Goal: Navigation & Orientation: Find specific page/section

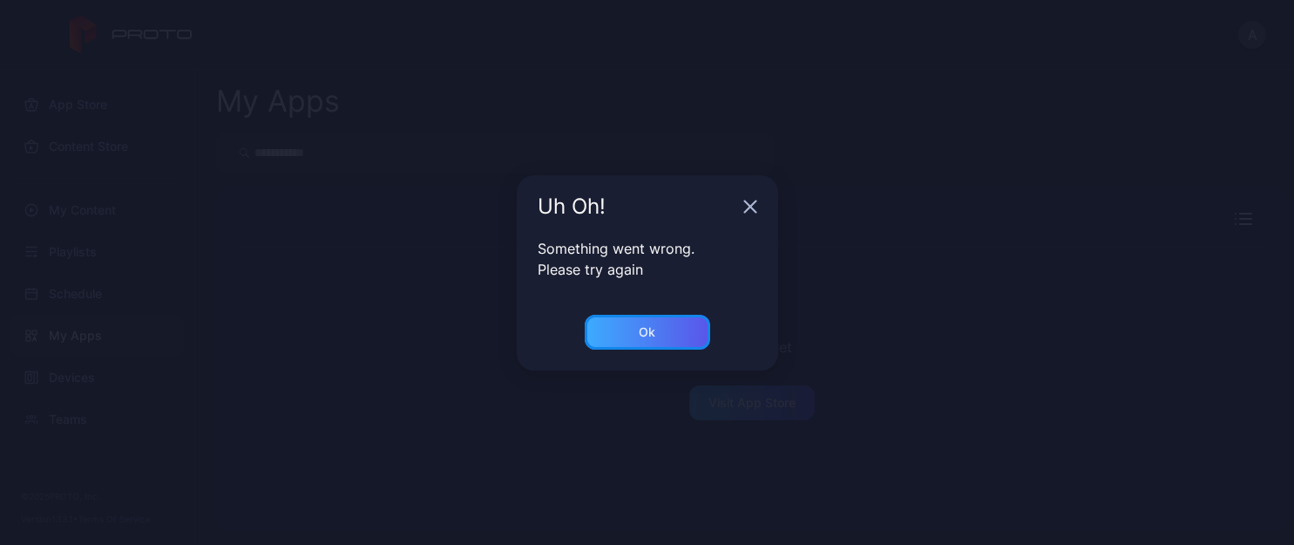
click at [639, 329] on div "Ok" at bounding box center [647, 332] width 17 height 14
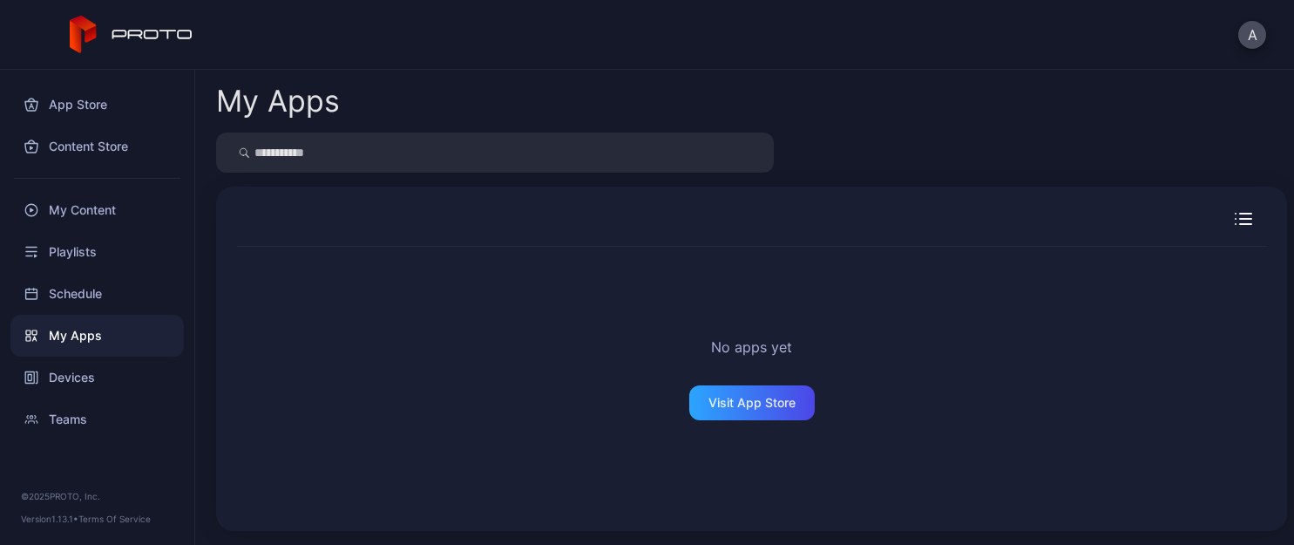
click at [708, 379] on div "No apps yet Visit App Store" at bounding box center [751, 378] width 1029 height 263
click at [709, 401] on div "Visit App Store" at bounding box center [752, 403] width 87 height 14
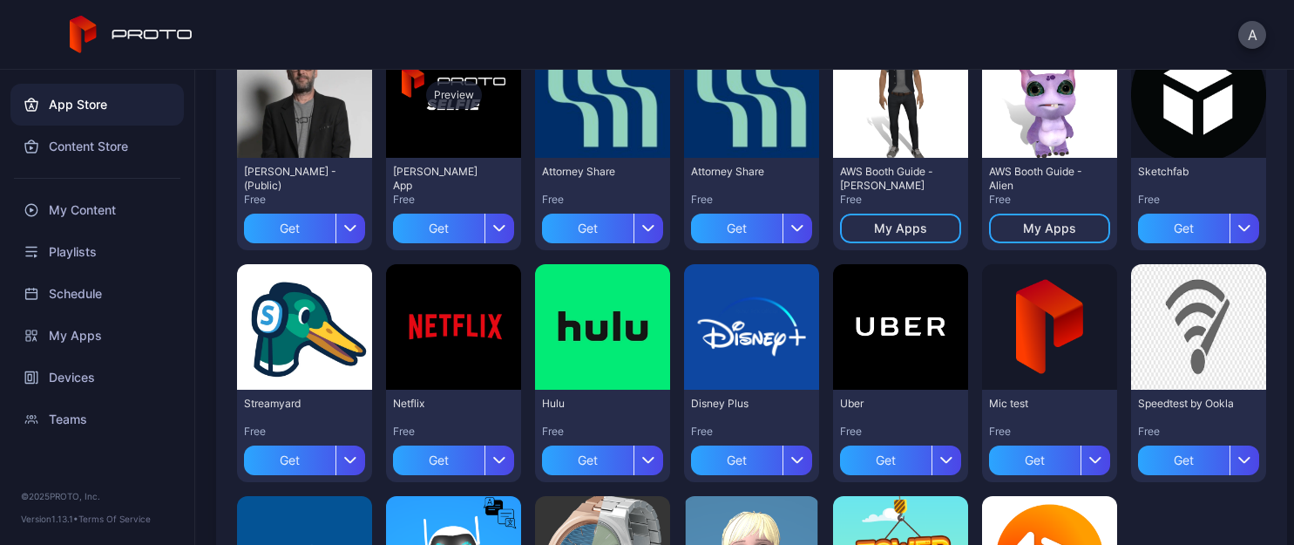
scroll to position [278, 0]
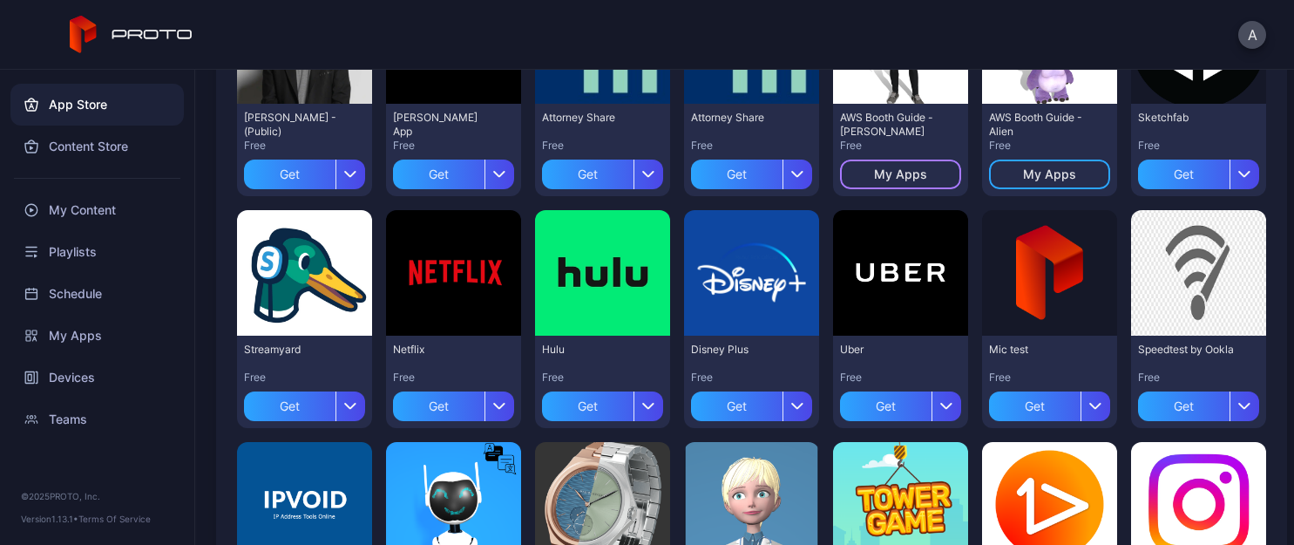
click at [898, 171] on div "My Apps" at bounding box center [900, 174] width 53 height 14
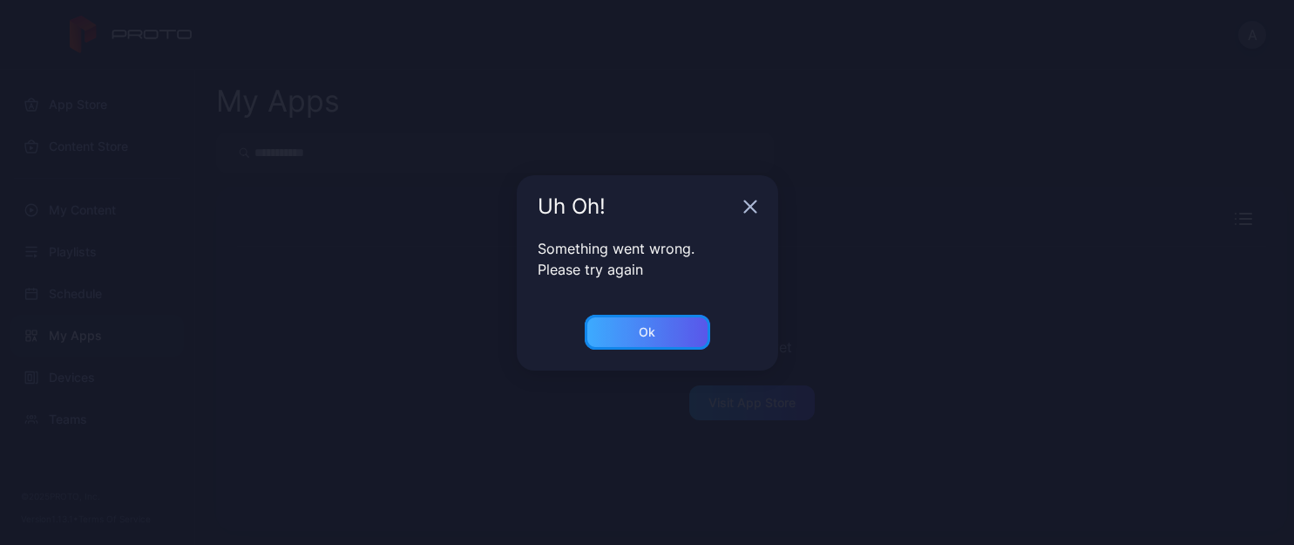
click at [687, 331] on div "Ok" at bounding box center [647, 332] width 125 height 35
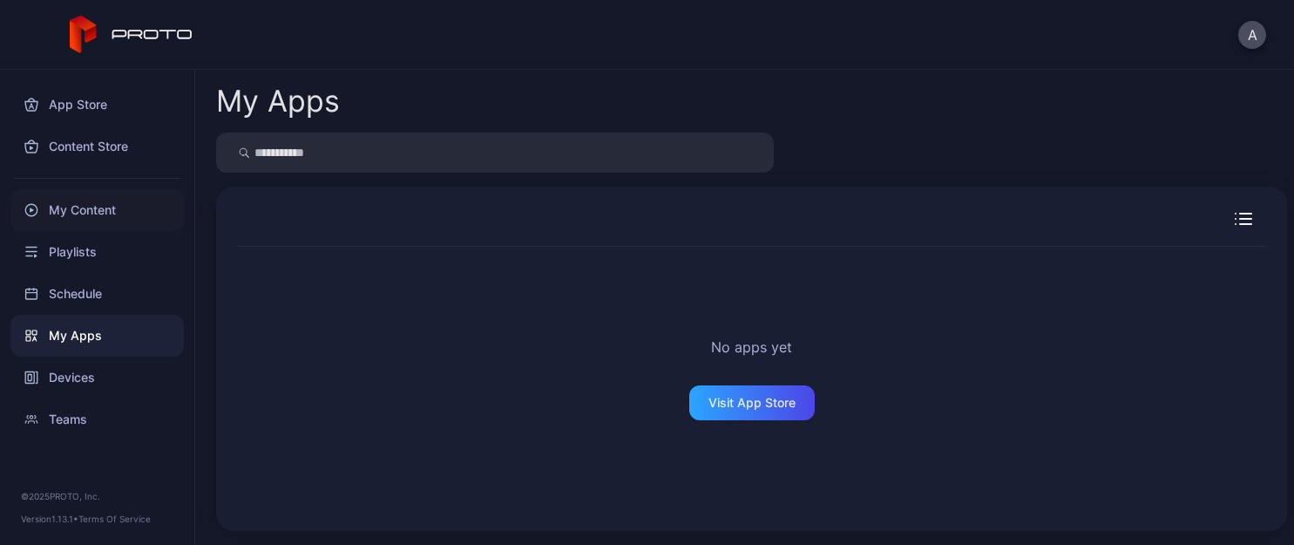
click at [88, 211] on div "My Content" at bounding box center [96, 210] width 173 height 42
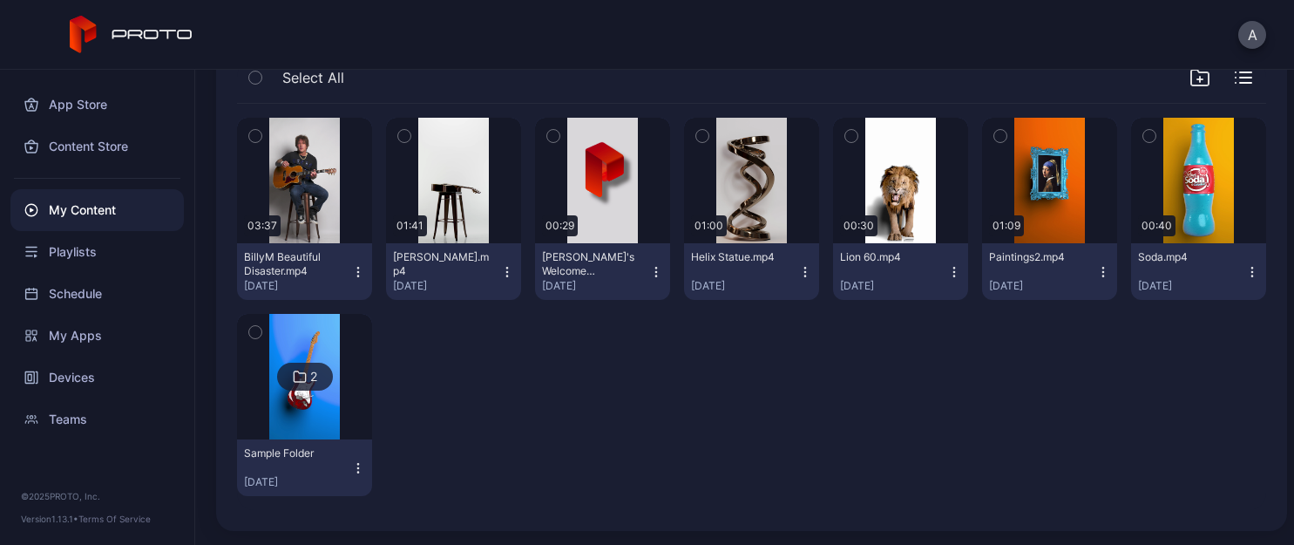
scroll to position [26, 0]
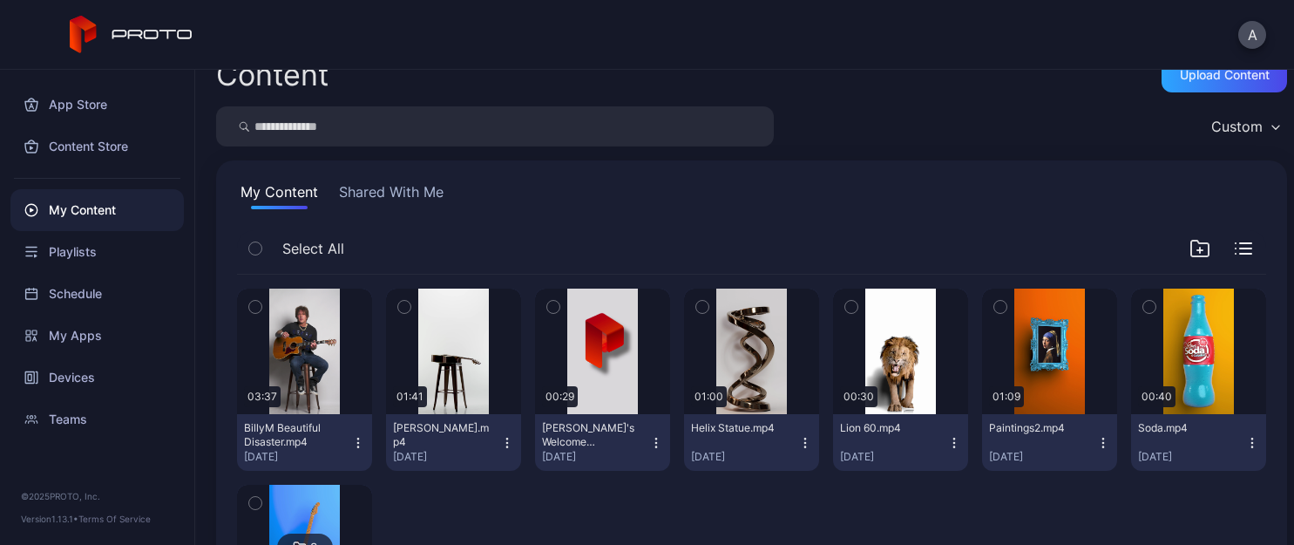
click at [414, 203] on button "Shared With Me" at bounding box center [392, 195] width 112 height 28
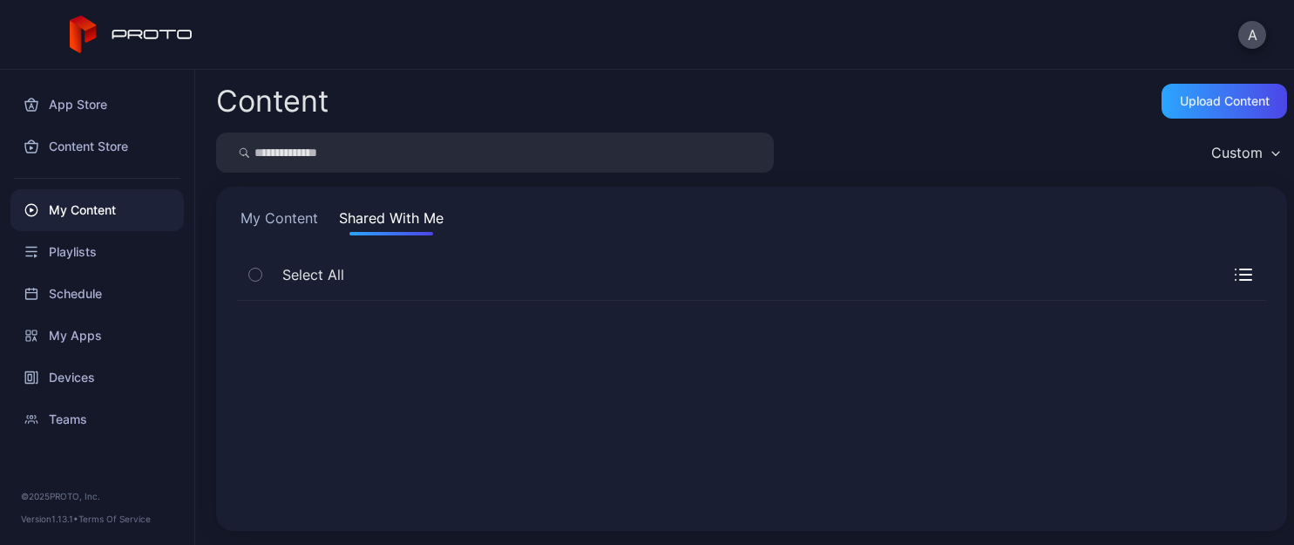
scroll to position [0, 0]
click at [88, 141] on div "Content Store" at bounding box center [96, 146] width 173 height 42
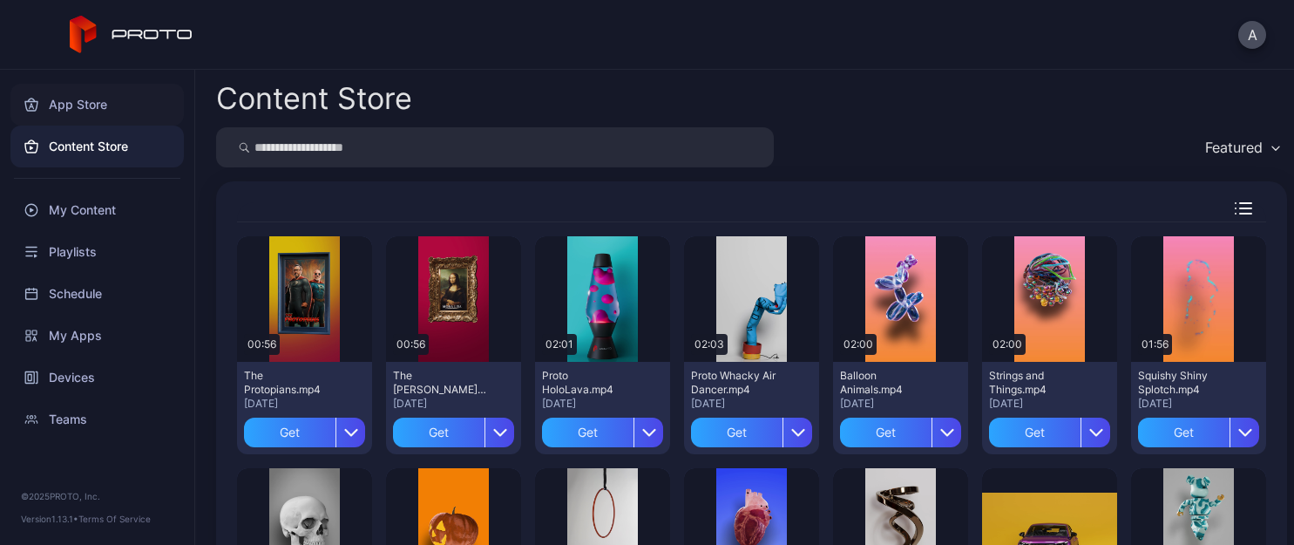
click at [95, 104] on div "App Store" at bounding box center [96, 105] width 173 height 42
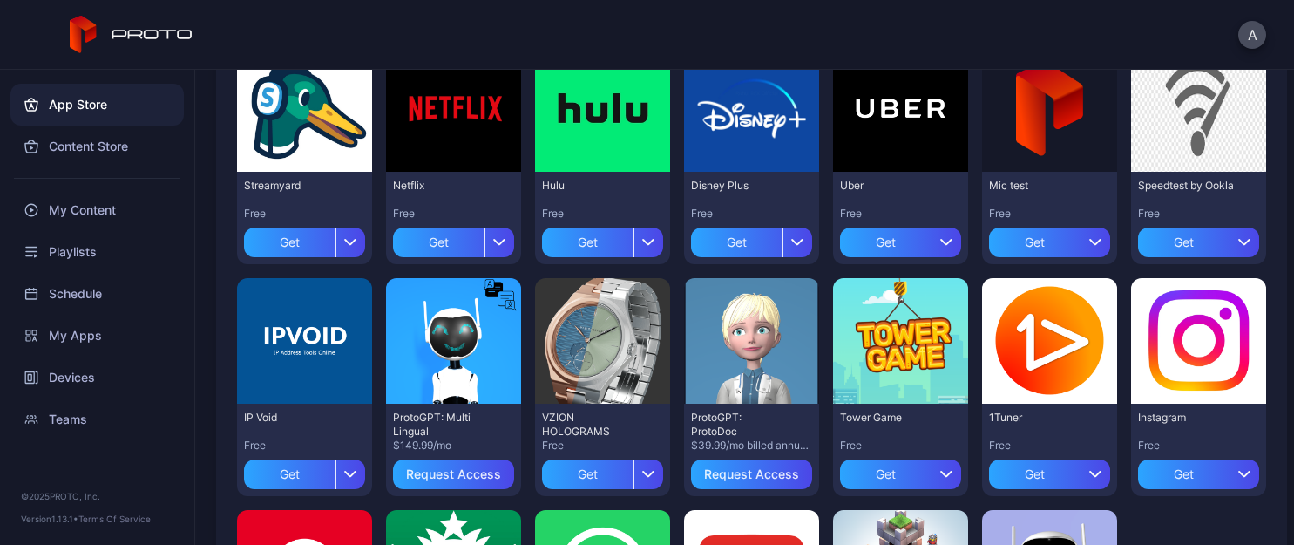
scroll to position [271, 0]
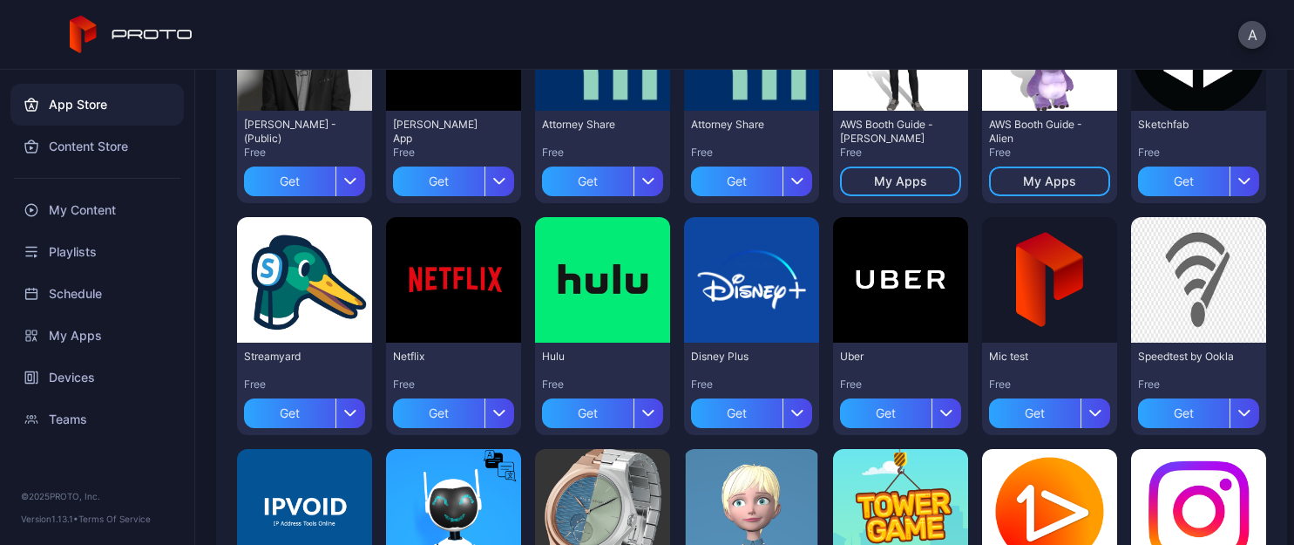
click at [916, 125] on div "AWS Booth Guide - [PERSON_NAME]" at bounding box center [888, 132] width 96 height 28
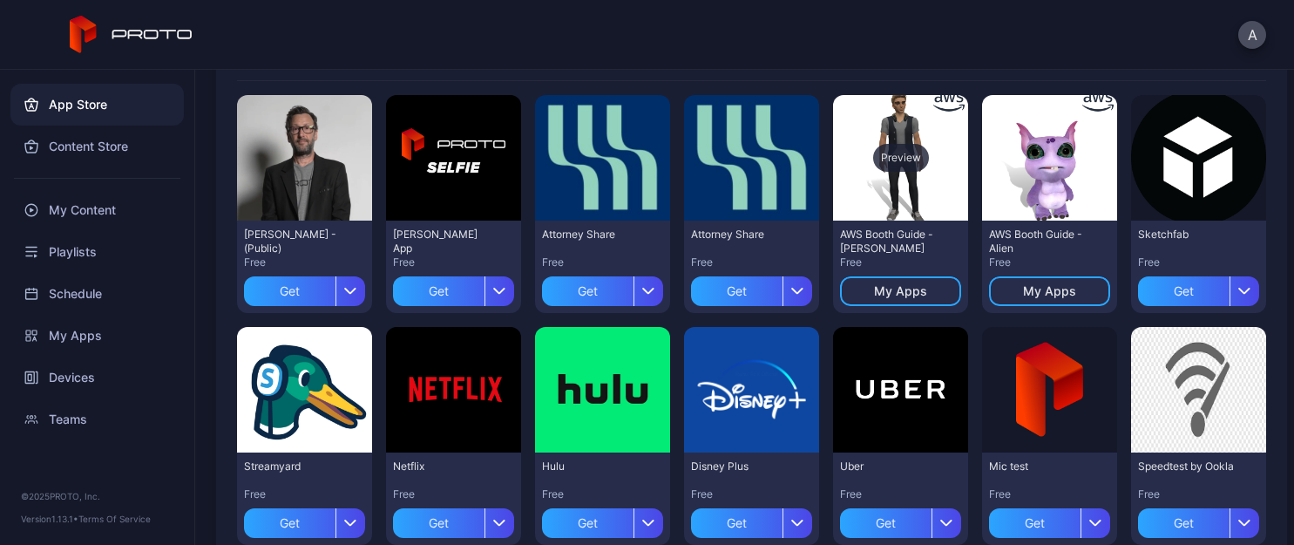
scroll to position [140, 0]
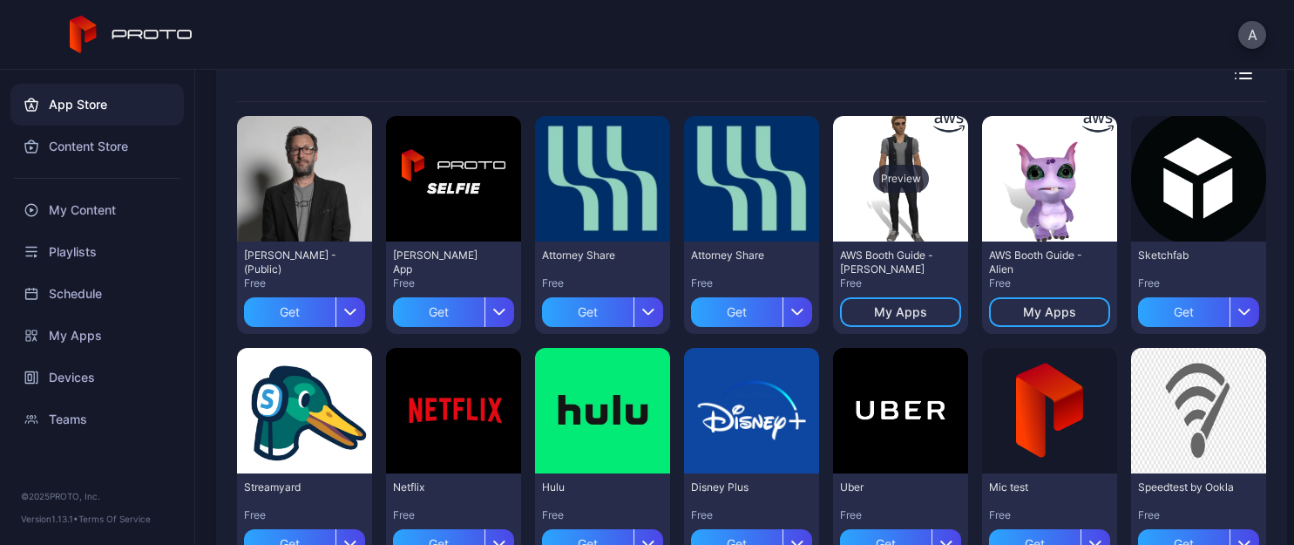
click at [910, 129] on div "Preview" at bounding box center [900, 178] width 135 height 125
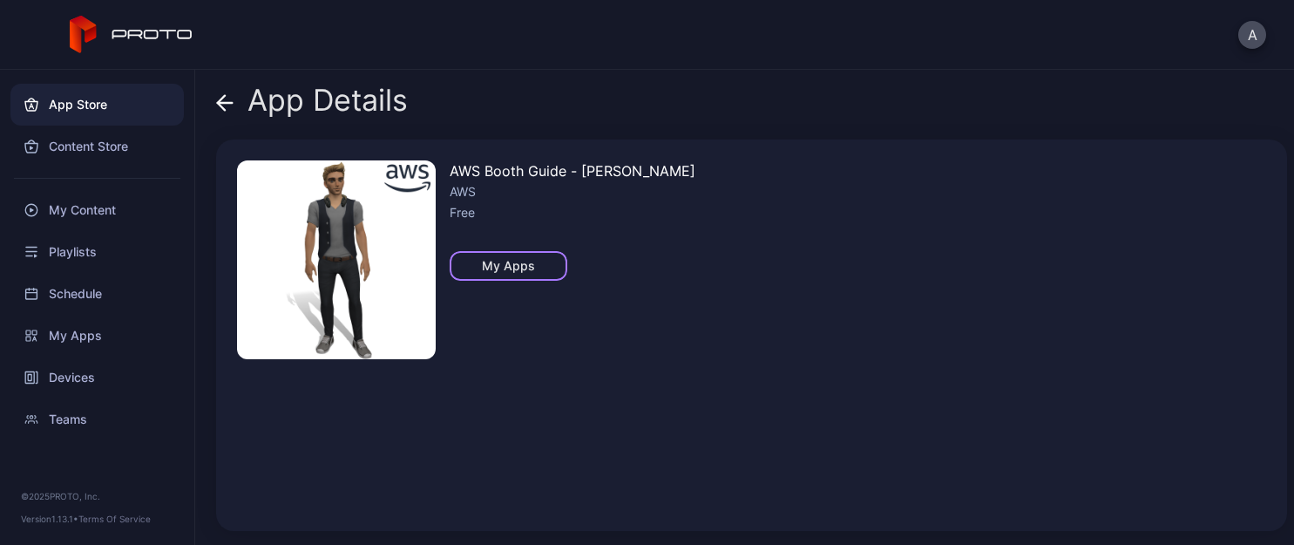
click at [522, 259] on div "My Apps" at bounding box center [508, 266] width 53 height 14
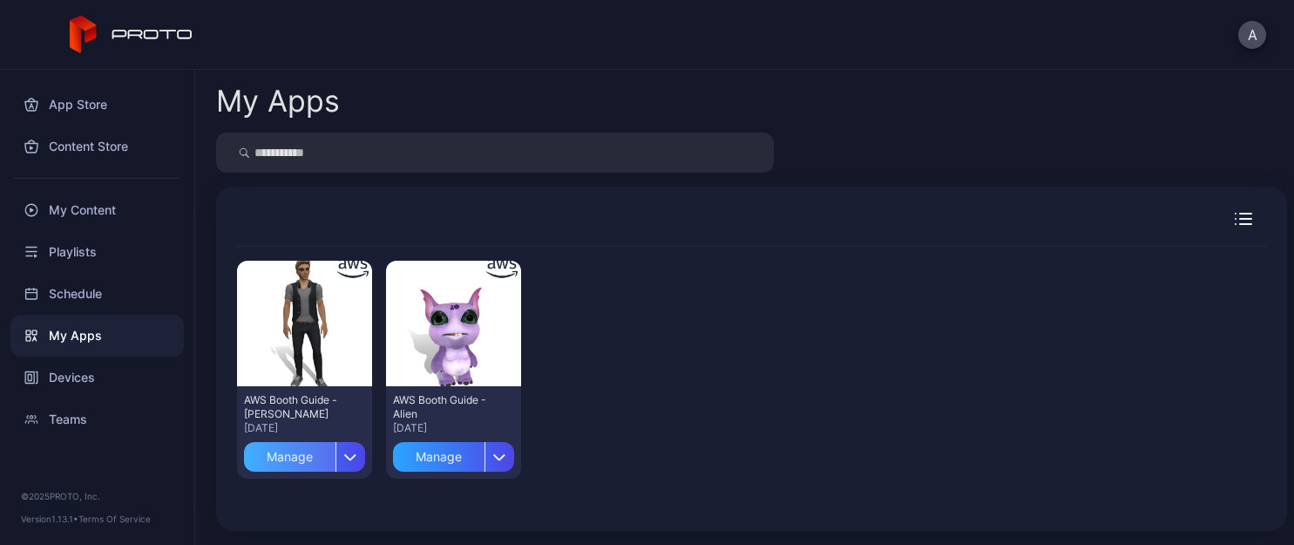
click at [308, 458] on div "Manage" at bounding box center [290, 457] width 92 height 30
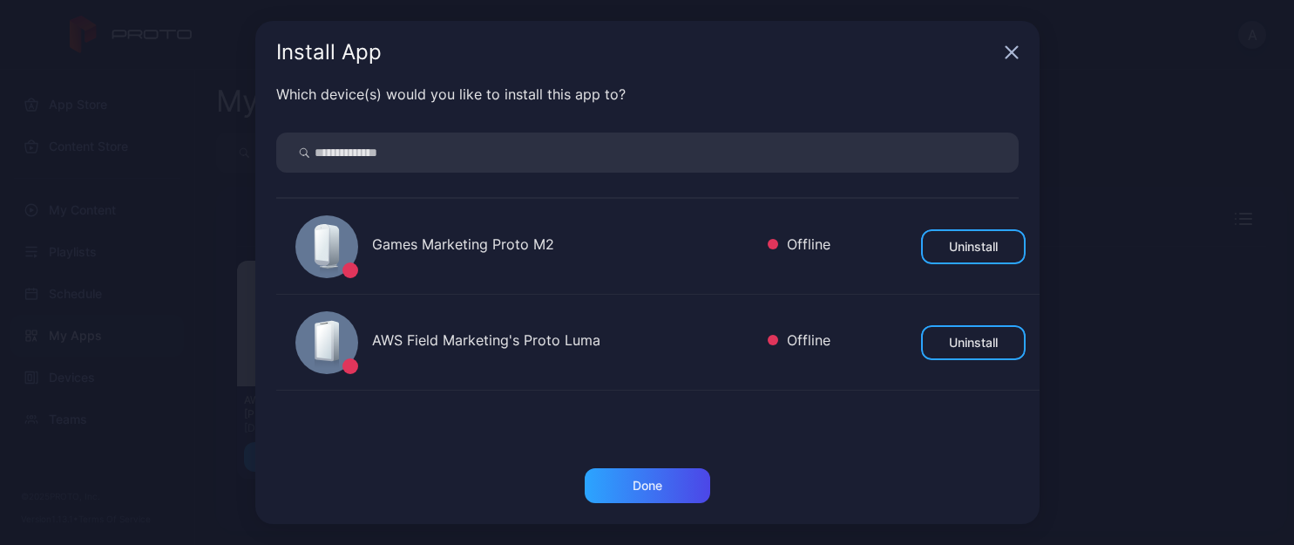
click at [1020, 54] on div "Install App" at bounding box center [647, 52] width 784 height 63
click at [1016, 55] on icon "button" at bounding box center [1012, 52] width 14 height 14
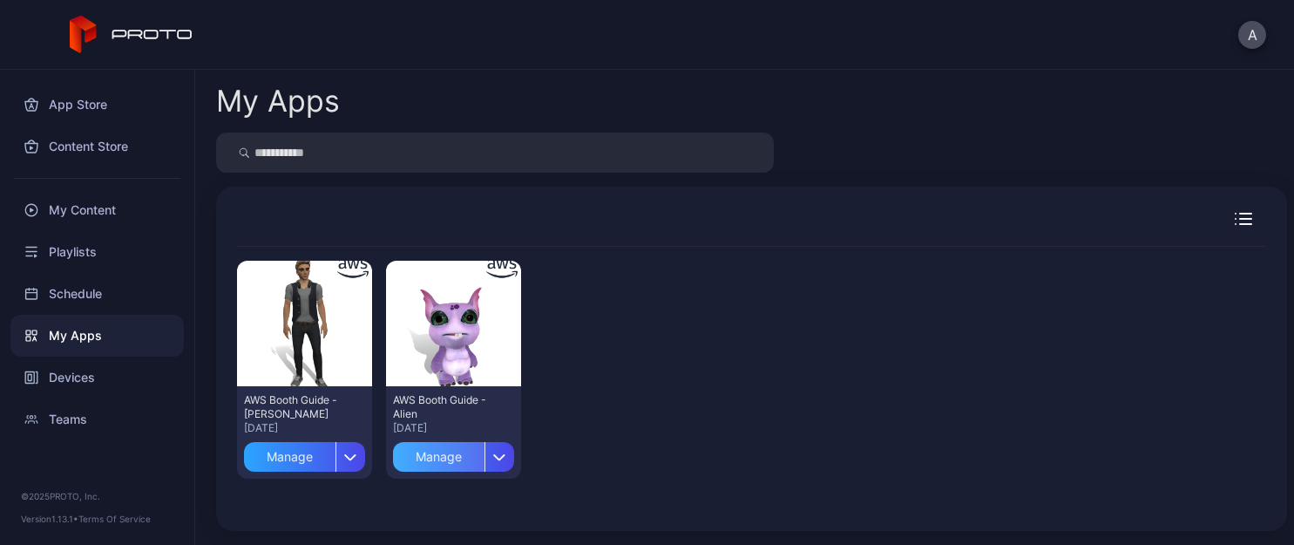
click at [451, 453] on div "Manage" at bounding box center [439, 457] width 92 height 30
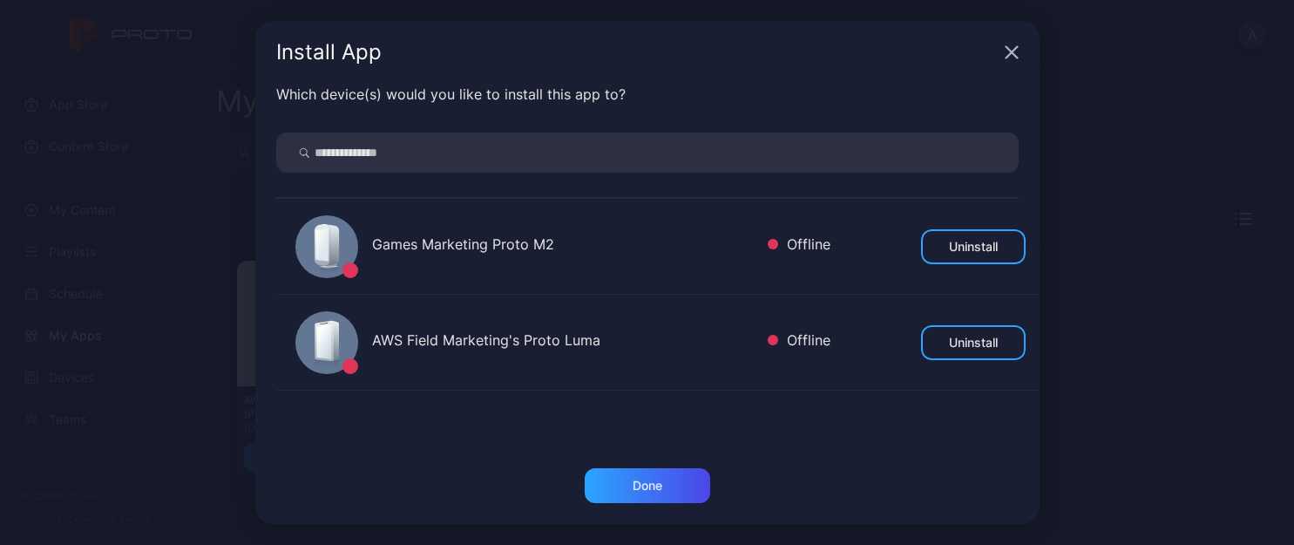
click at [1015, 61] on div "Install App" at bounding box center [647, 52] width 784 height 63
click at [1016, 56] on icon "button" at bounding box center [1011, 52] width 11 height 11
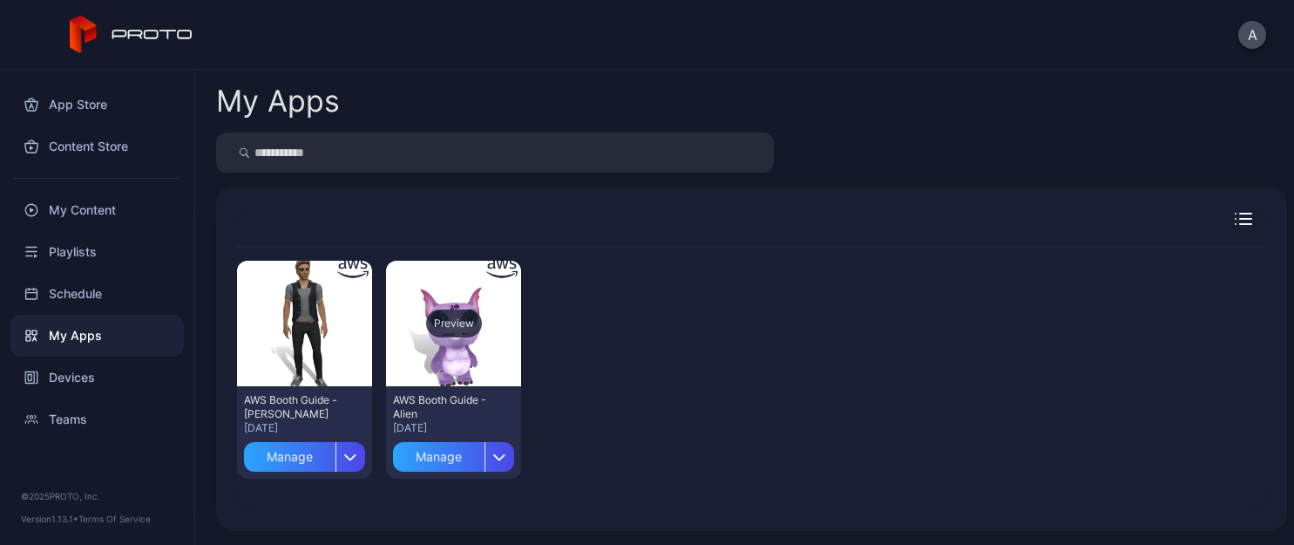
click at [453, 317] on div "Preview" at bounding box center [454, 323] width 56 height 28
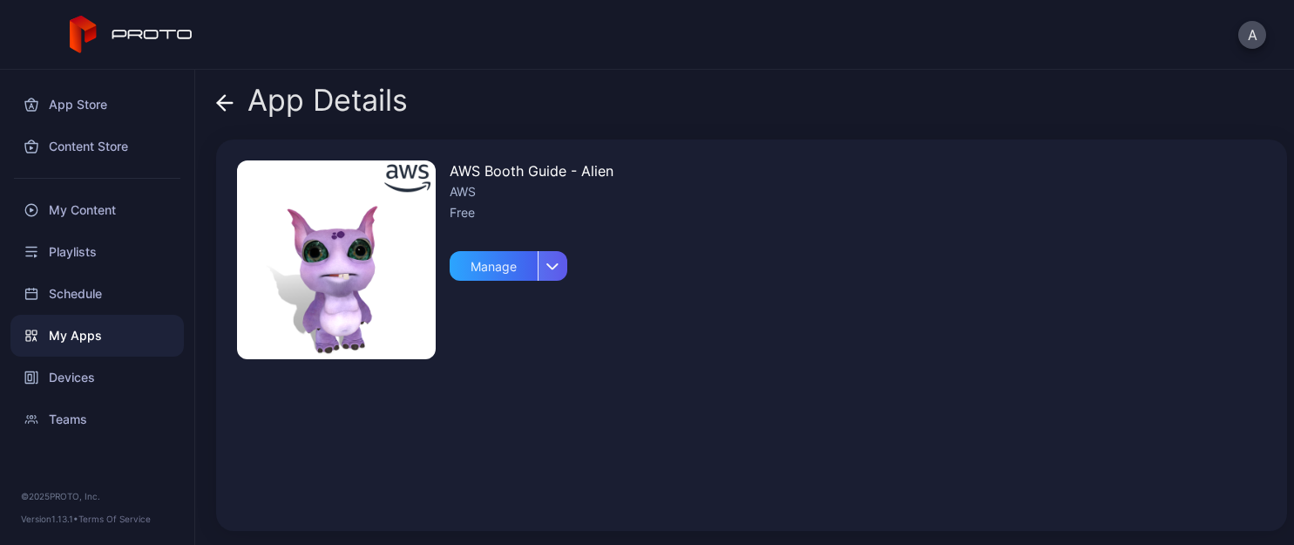
click at [555, 267] on icon "button" at bounding box center [552, 265] width 13 height 7
click at [741, 267] on div "AWS Booth Guide - Alien AWS Free Manage" at bounding box center [751, 334] width 1071 height 391
click at [346, 251] on img at bounding box center [336, 259] width 199 height 199
click at [223, 106] on icon at bounding box center [224, 102] width 17 height 17
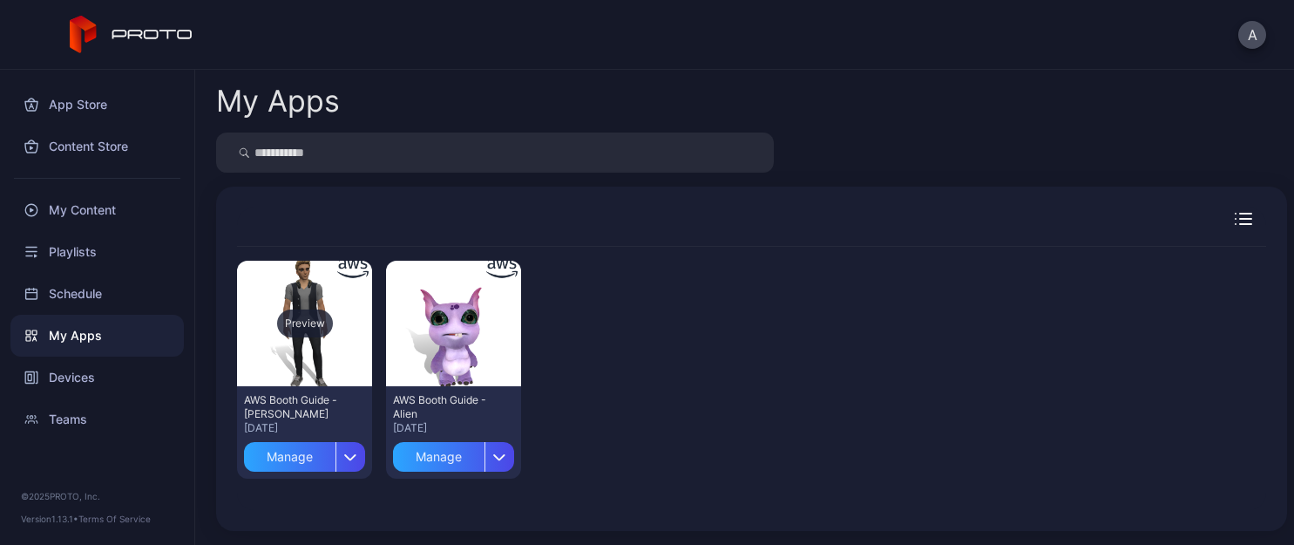
click at [286, 318] on div "Preview" at bounding box center [305, 323] width 56 height 28
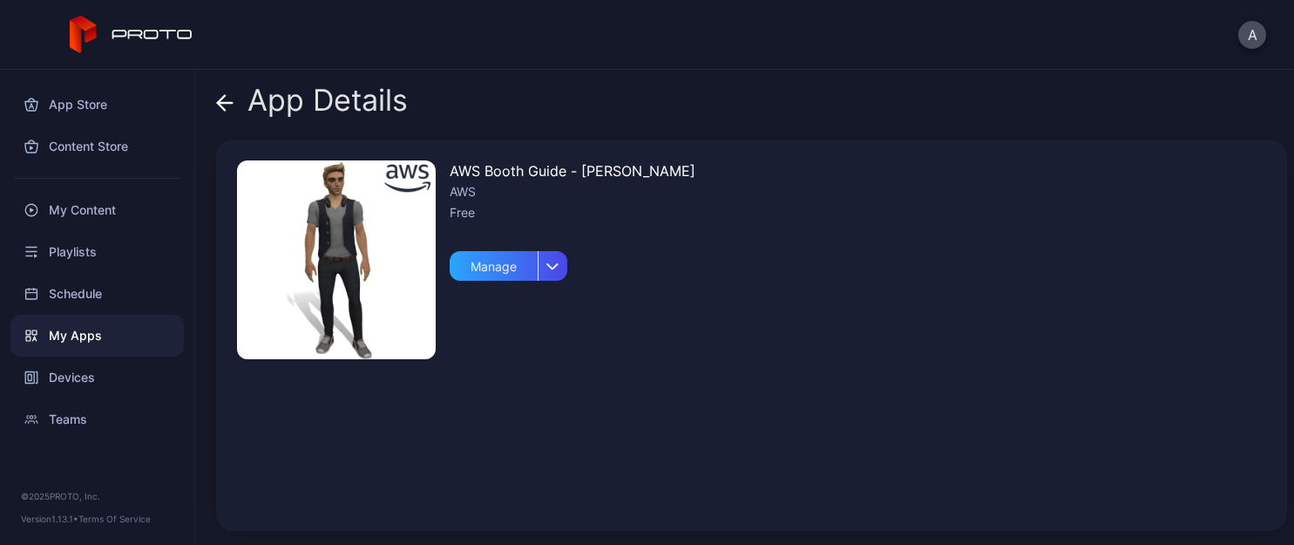
click at [215, 98] on div "App Details AWS Booth Guide - Wes AWS Free Manage" at bounding box center [744, 307] width 1099 height 475
click at [225, 98] on icon at bounding box center [224, 102] width 17 height 17
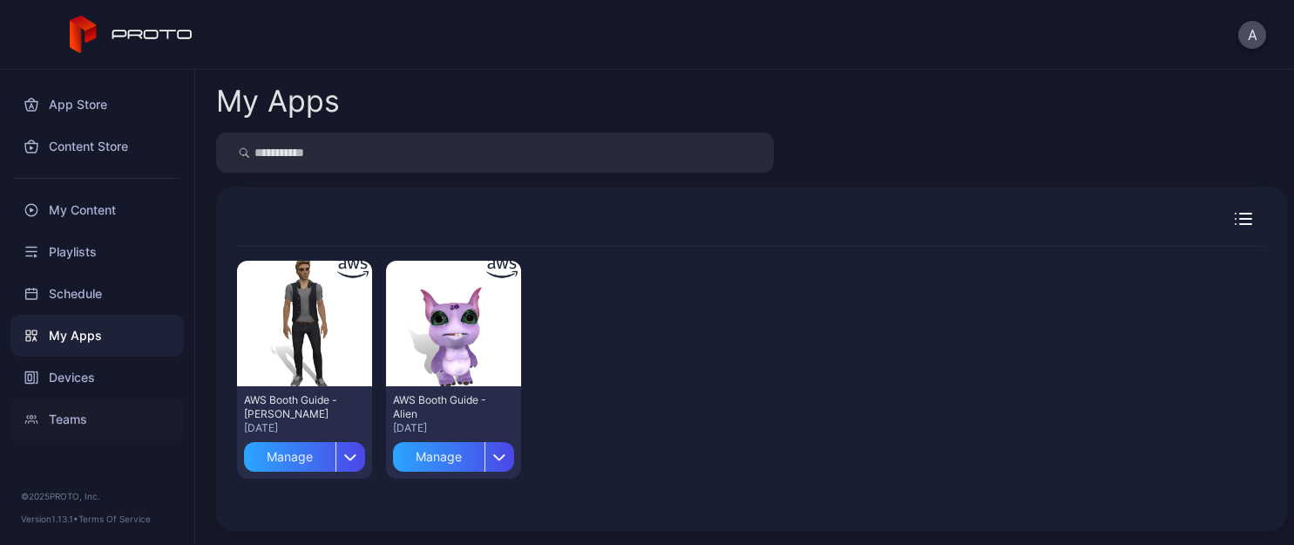
click at [54, 422] on div "Teams" at bounding box center [96, 419] width 173 height 42
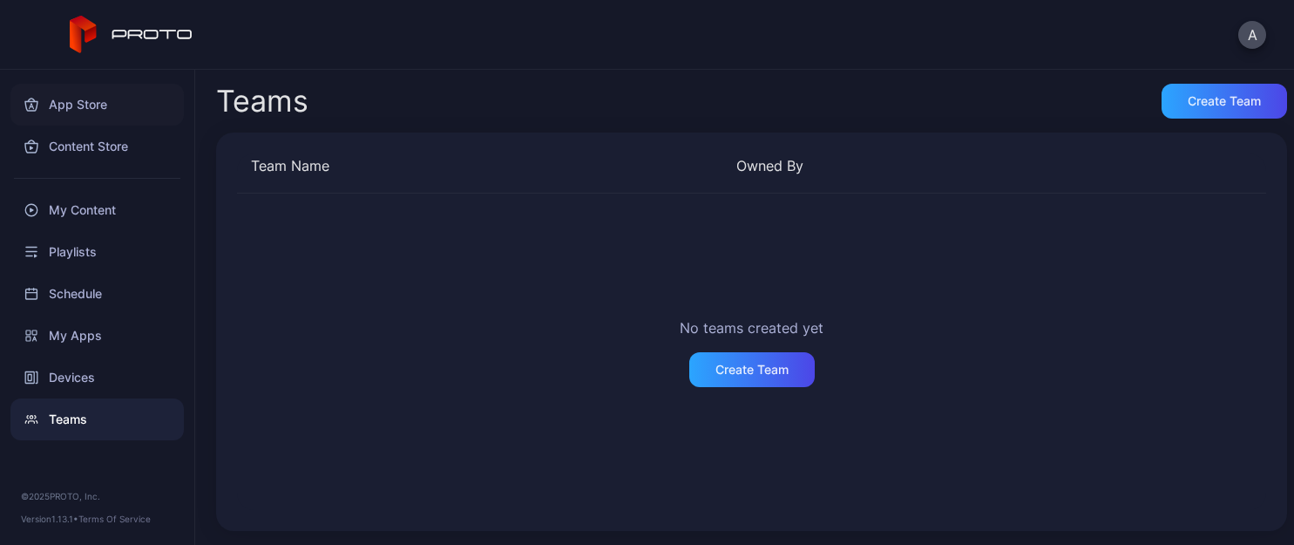
click at [95, 103] on div "App Store" at bounding box center [96, 105] width 173 height 42
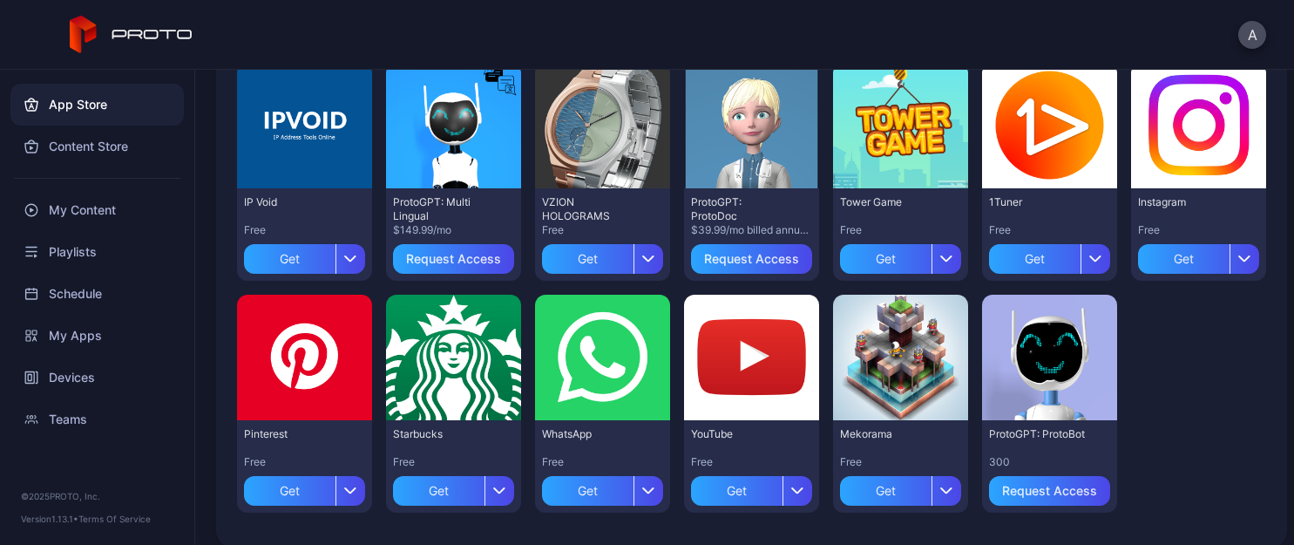
scroll to position [674, 0]
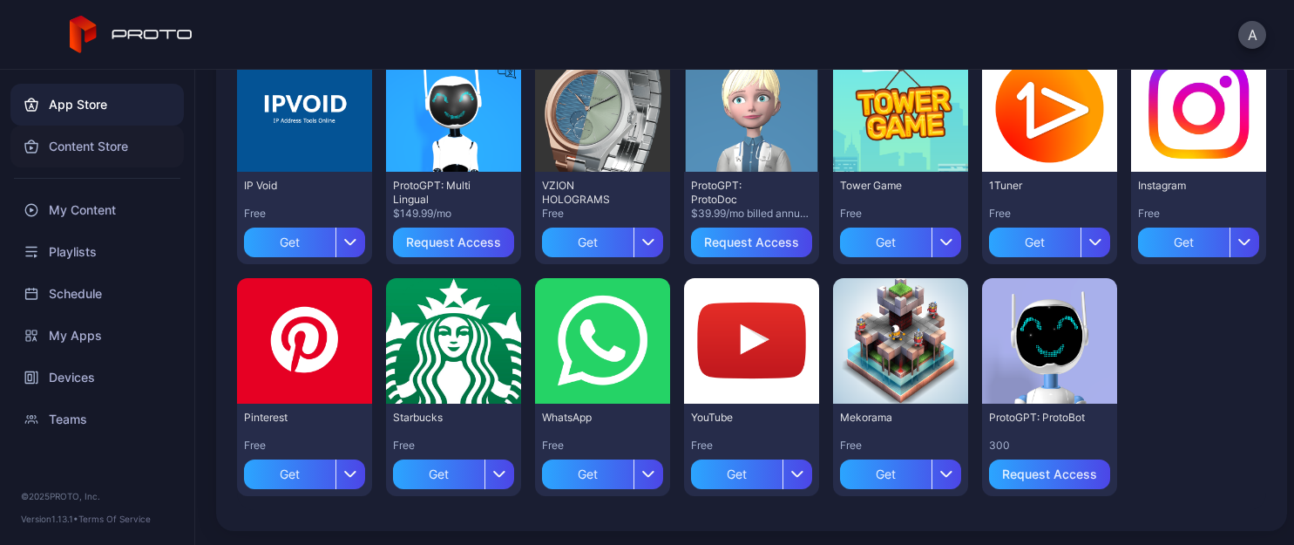
click at [87, 149] on div "Content Store" at bounding box center [96, 146] width 173 height 42
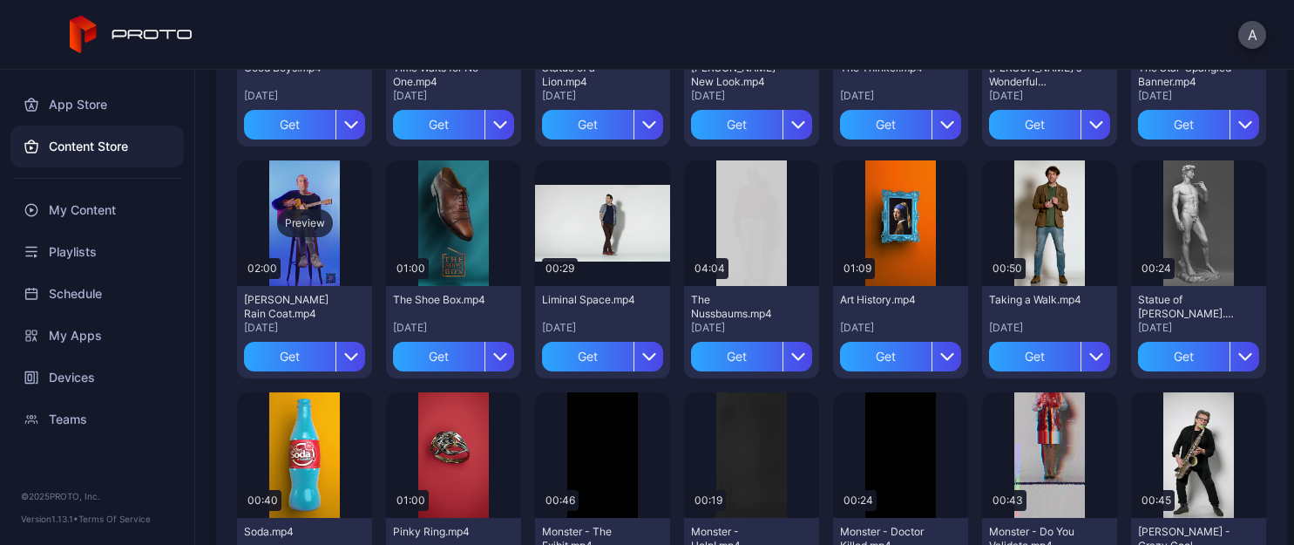
scroll to position [2508, 0]
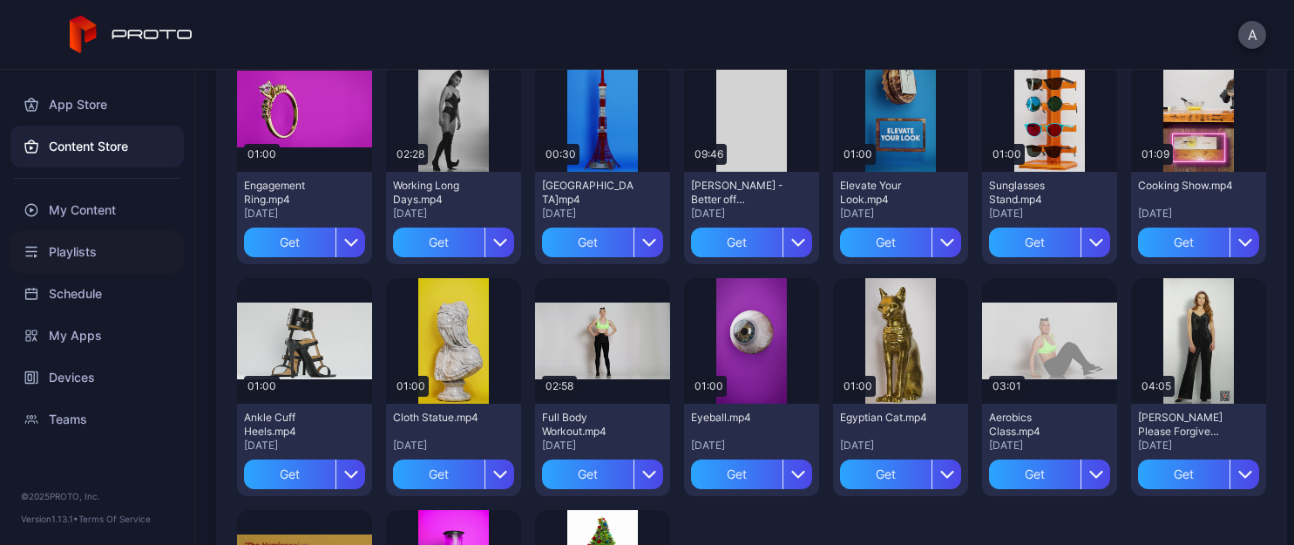
click at [73, 242] on div "Playlists" at bounding box center [96, 252] width 173 height 42
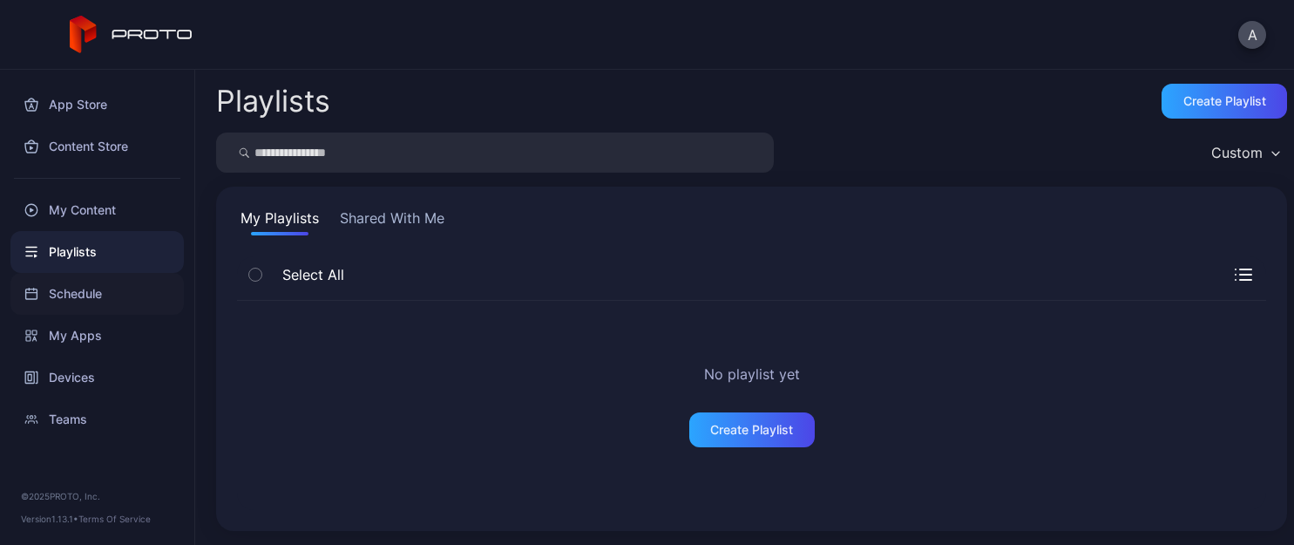
click at [70, 299] on div "Schedule" at bounding box center [96, 294] width 173 height 42
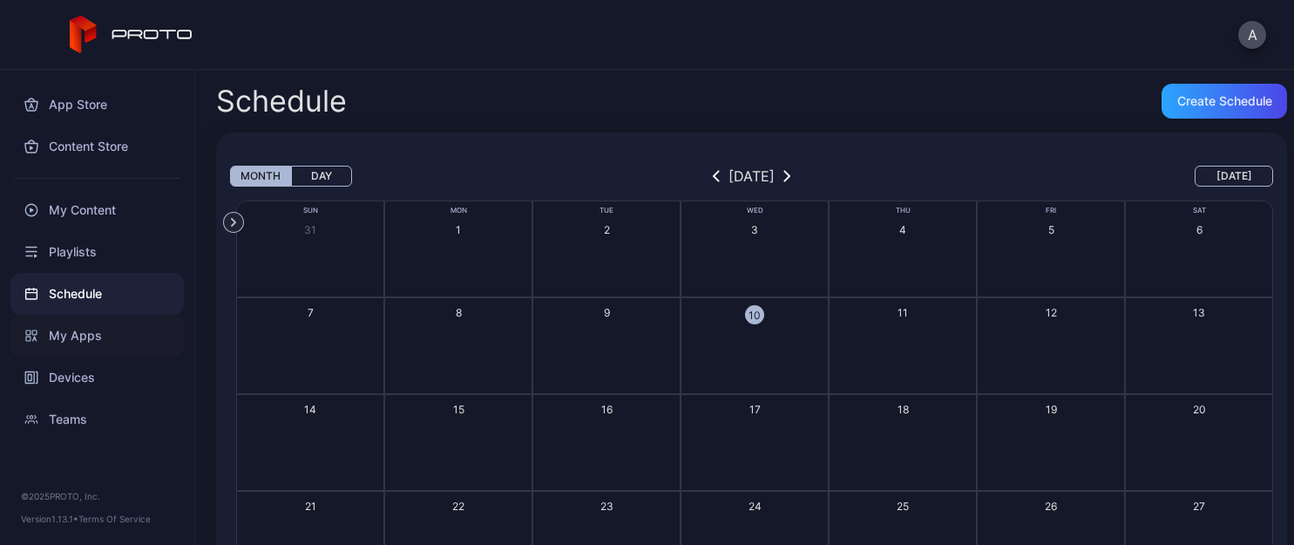
click at [79, 315] on div "My Apps" at bounding box center [96, 336] width 173 height 42
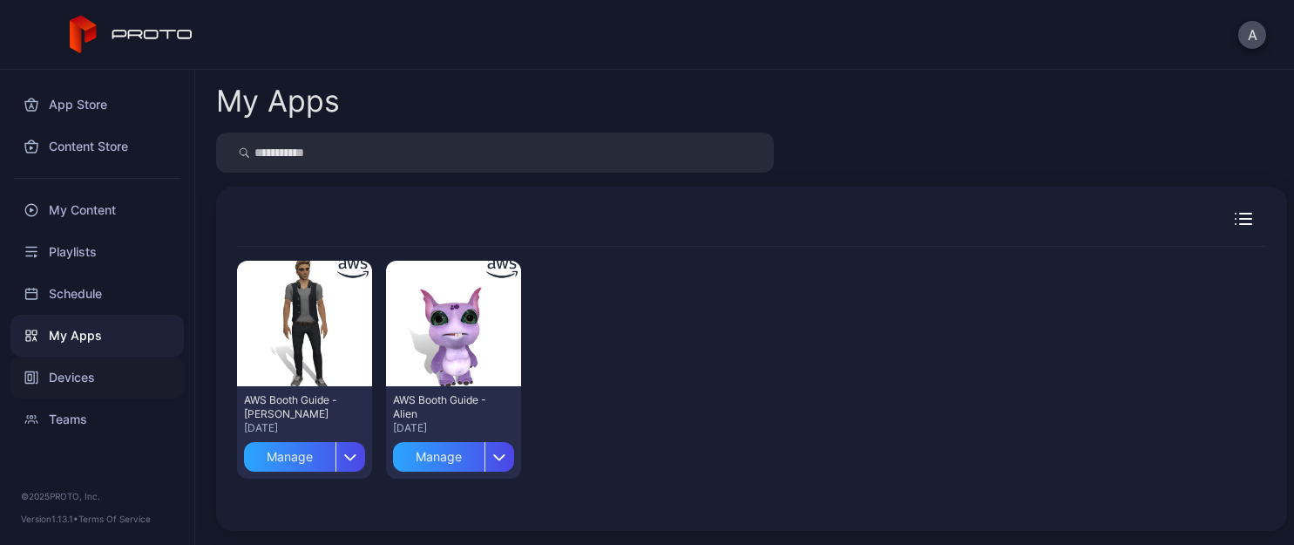
click at [70, 375] on div "Devices" at bounding box center [96, 377] width 173 height 42
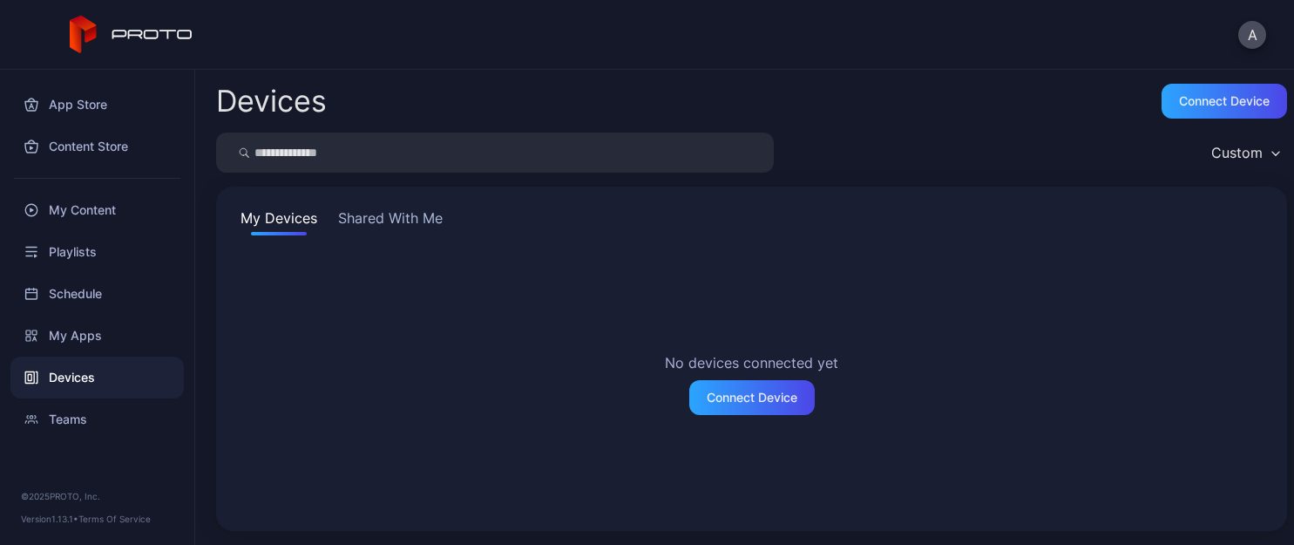
click at [381, 225] on button "Shared With Me" at bounding box center [391, 221] width 112 height 28
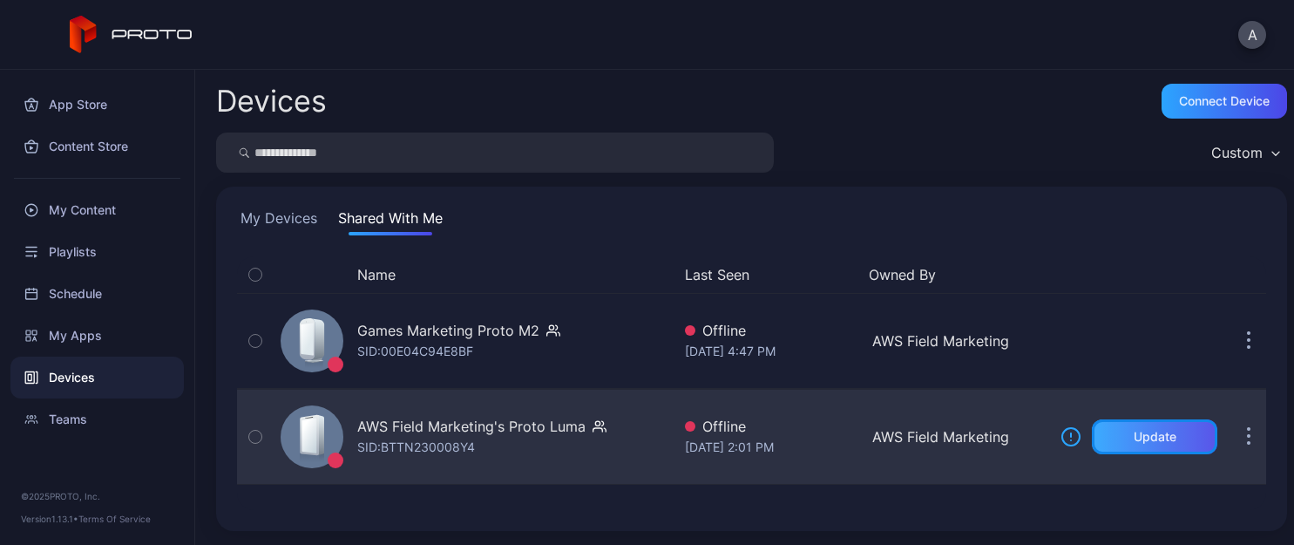
click at [1146, 426] on div "Update" at bounding box center [1154, 436] width 125 height 35
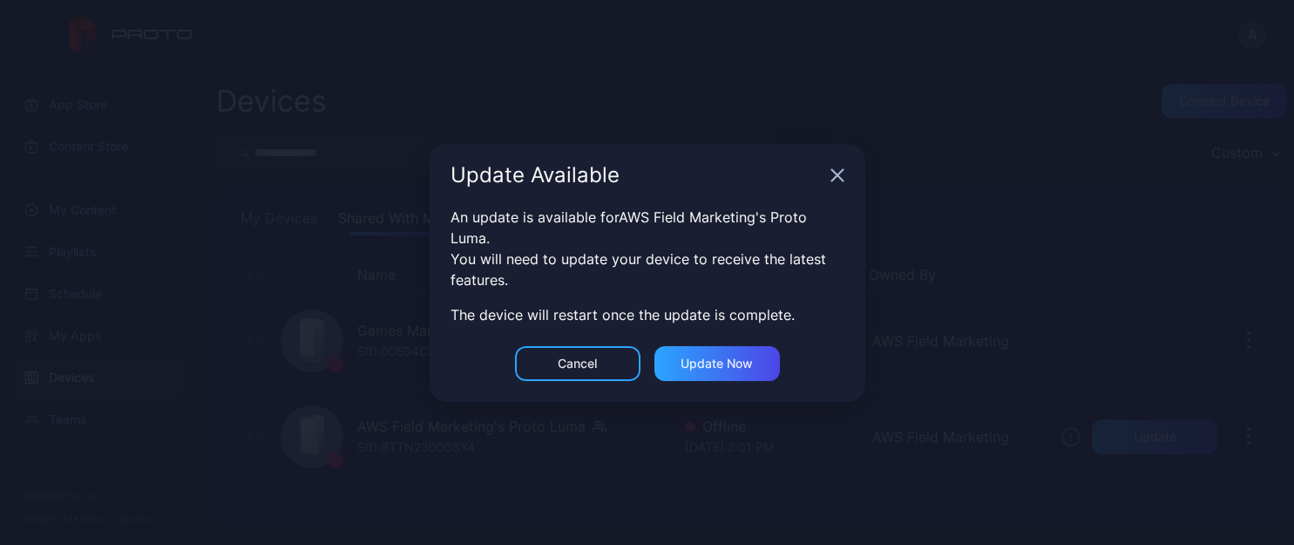
click at [837, 180] on icon "button" at bounding box center [838, 175] width 14 height 14
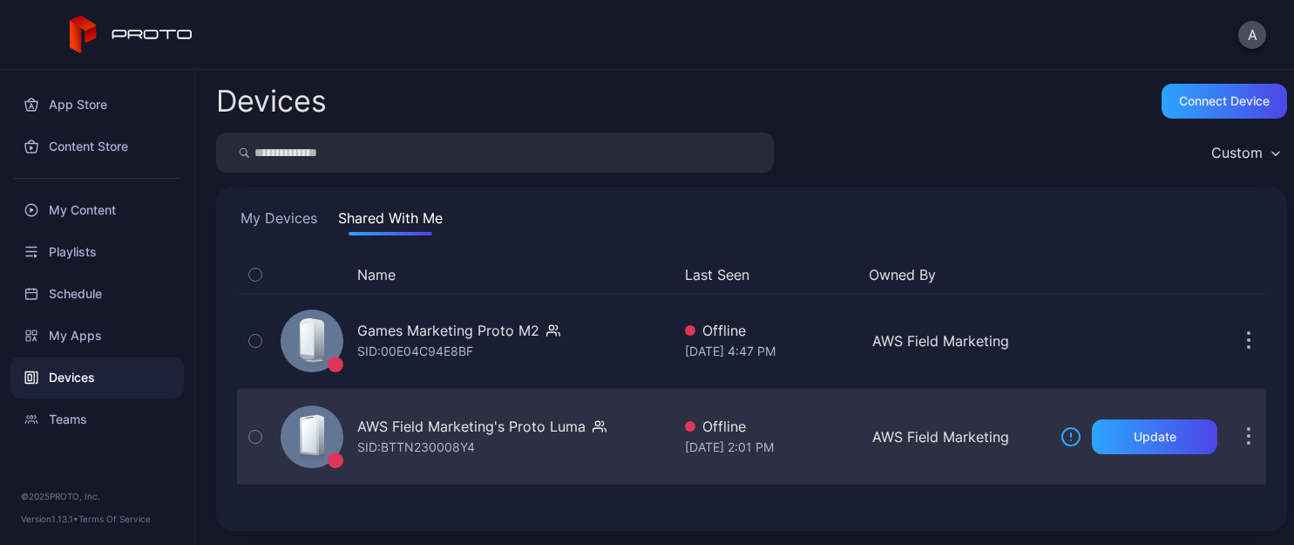
click at [1247, 433] on icon "button" at bounding box center [1249, 437] width 4 height 20
click at [1117, 184] on div "Devices Connect device Custom My Devices Shared With Me Name Last Seen Owned By…" at bounding box center [744, 307] width 1099 height 475
click at [1107, 429] on button "Update" at bounding box center [1154, 436] width 125 height 35
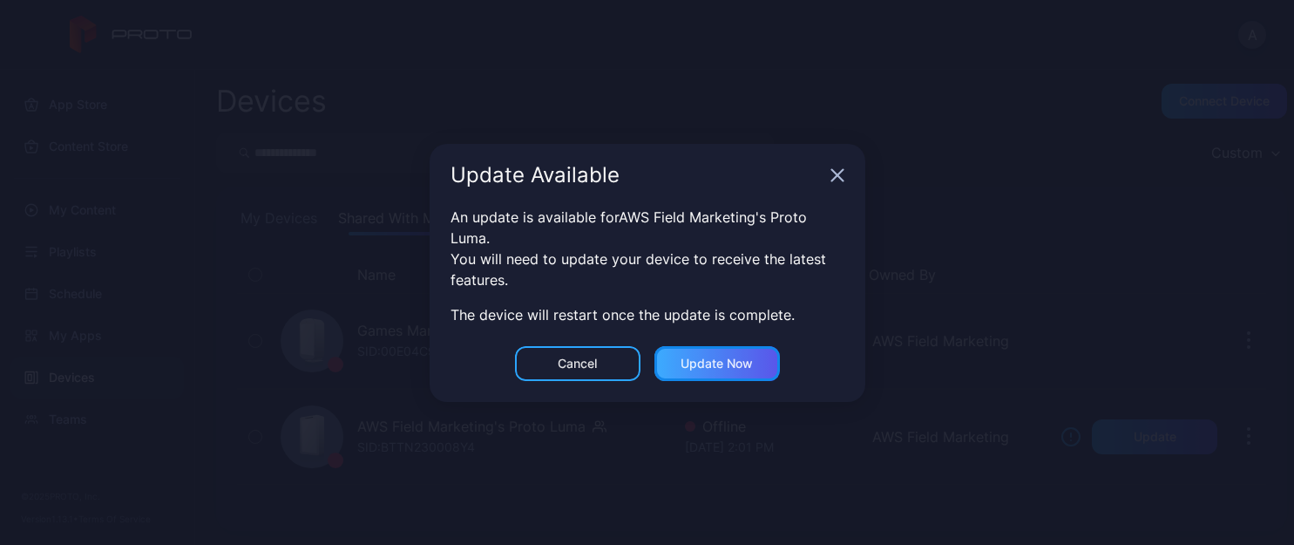
click at [714, 356] on div "Update now" at bounding box center [717, 363] width 72 height 14
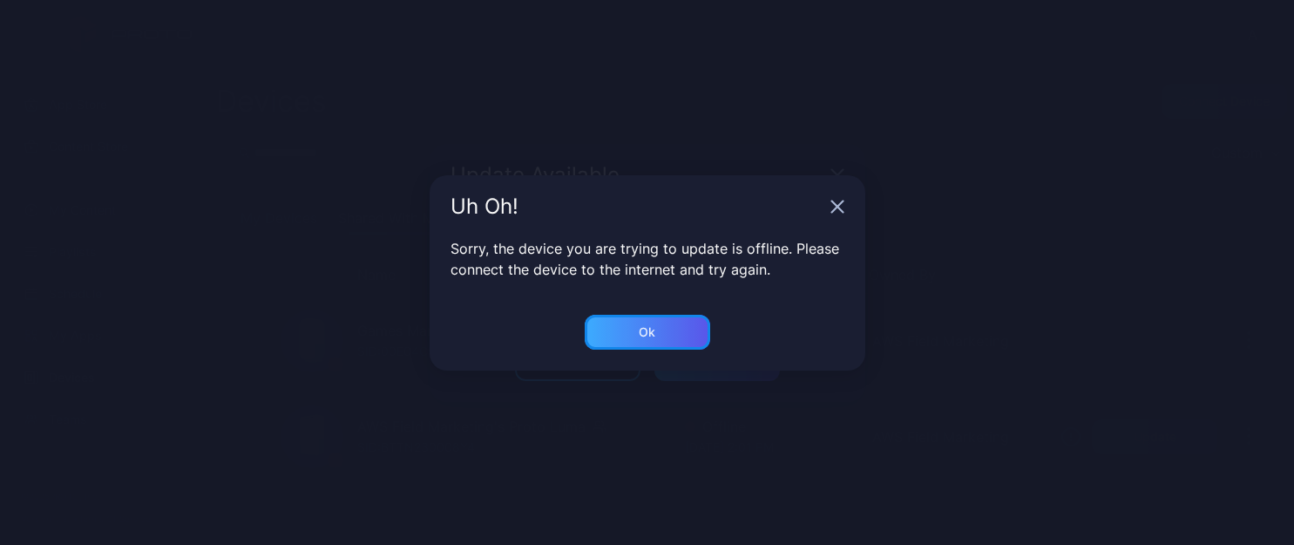
click at [675, 336] on div "Ok" at bounding box center [647, 332] width 125 height 35
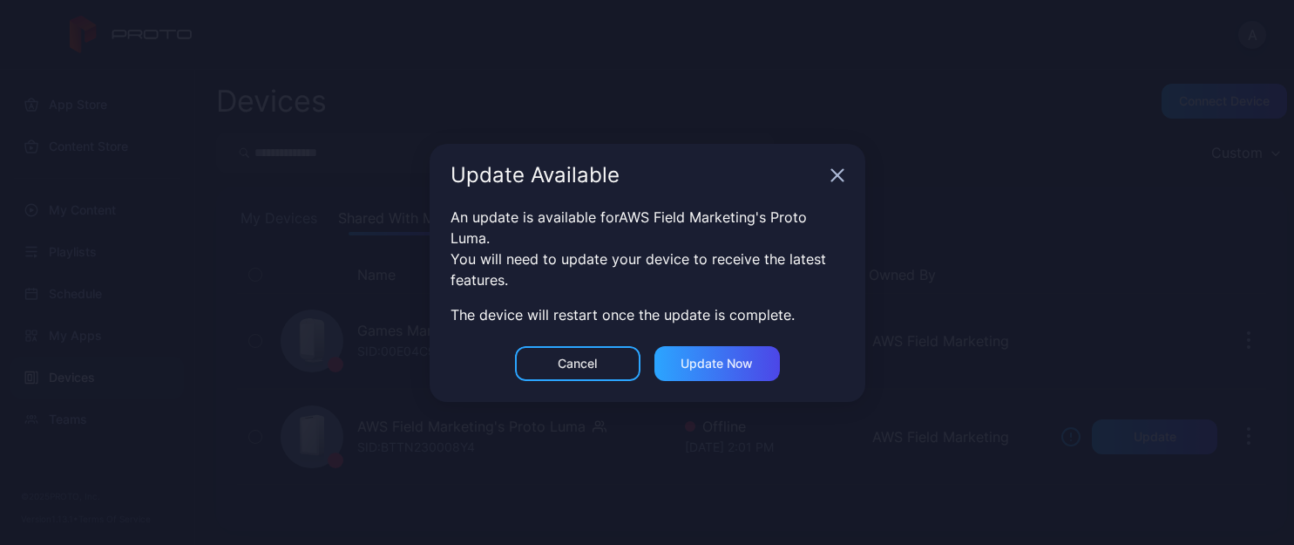
click at [835, 173] on icon "button" at bounding box center [836, 174] width 11 height 11
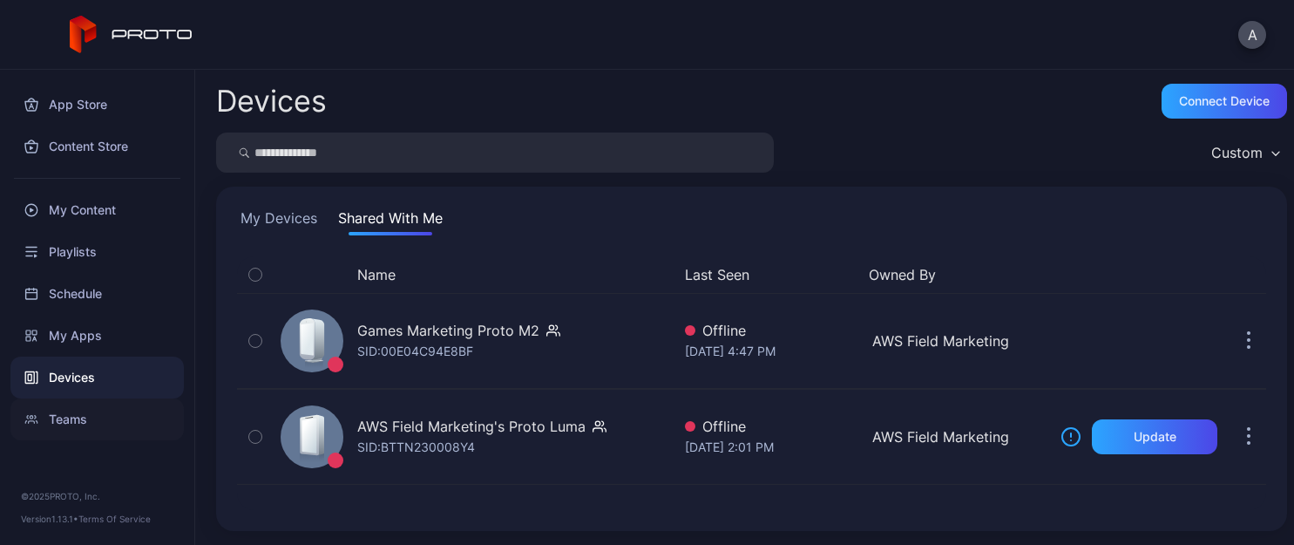
click at [61, 424] on div "Teams" at bounding box center [96, 419] width 173 height 42
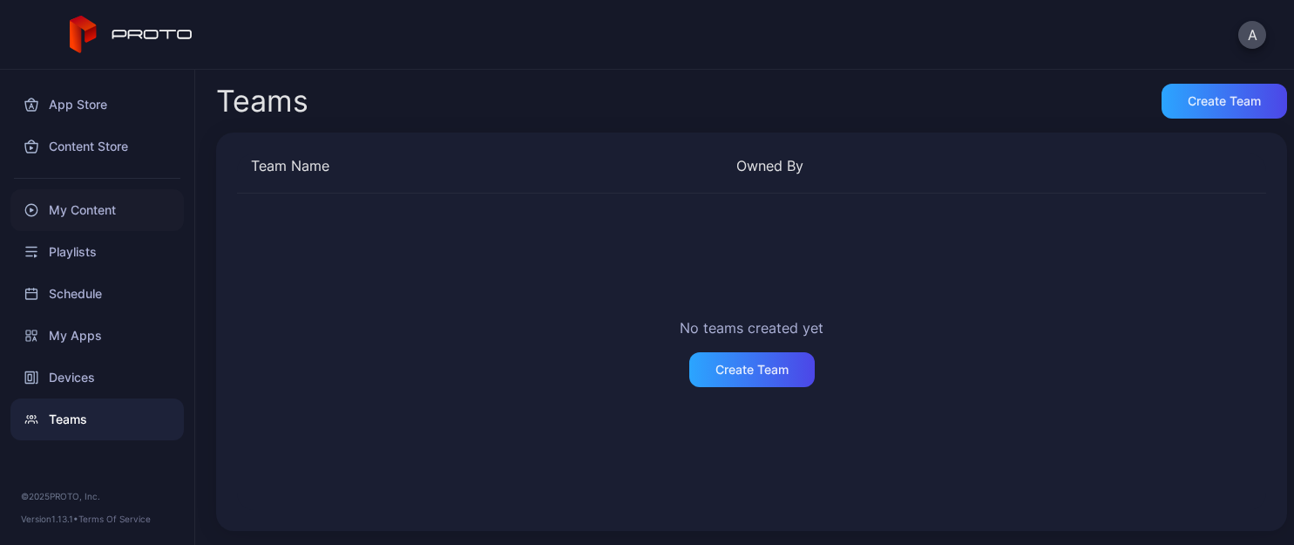
click at [69, 207] on div "My Content" at bounding box center [96, 210] width 173 height 42
